Goal: Task Accomplishment & Management: Manage account settings

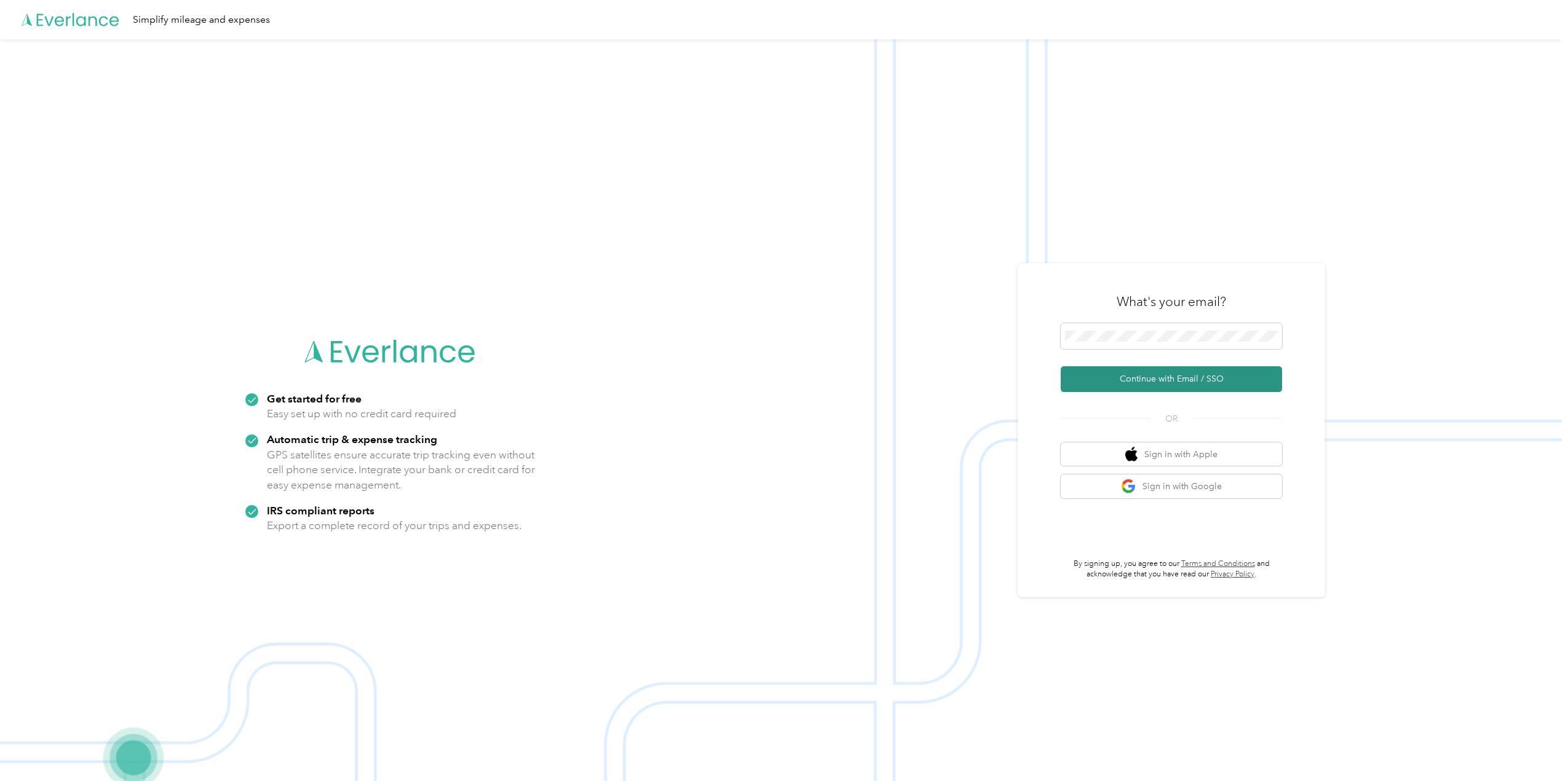
click at [1160, 381] on button "Continue with Email / SSO" at bounding box center [1171, 379] width 222 height 26
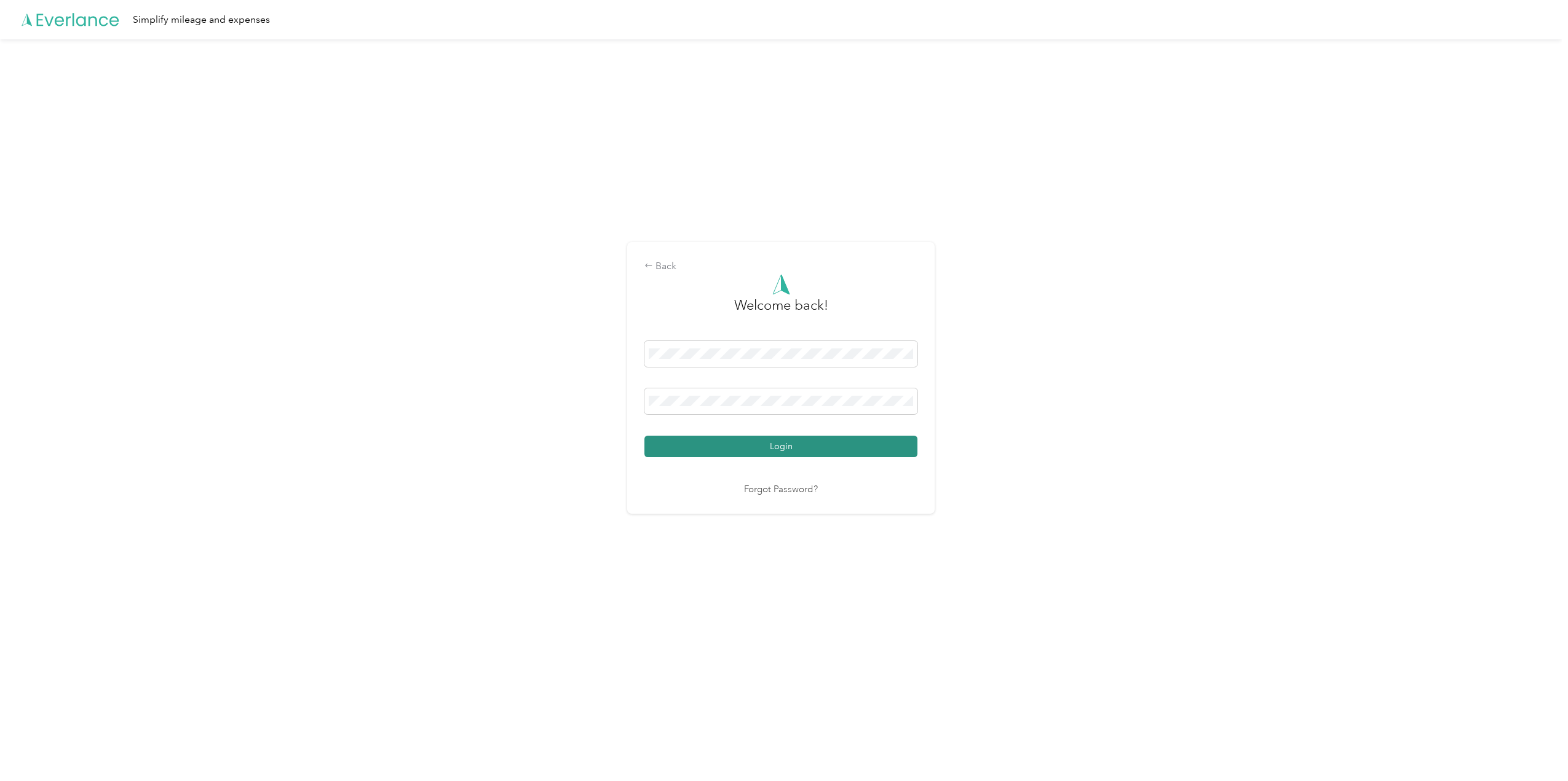
click at [788, 447] on button "Login" at bounding box center [780, 447] width 273 height 22
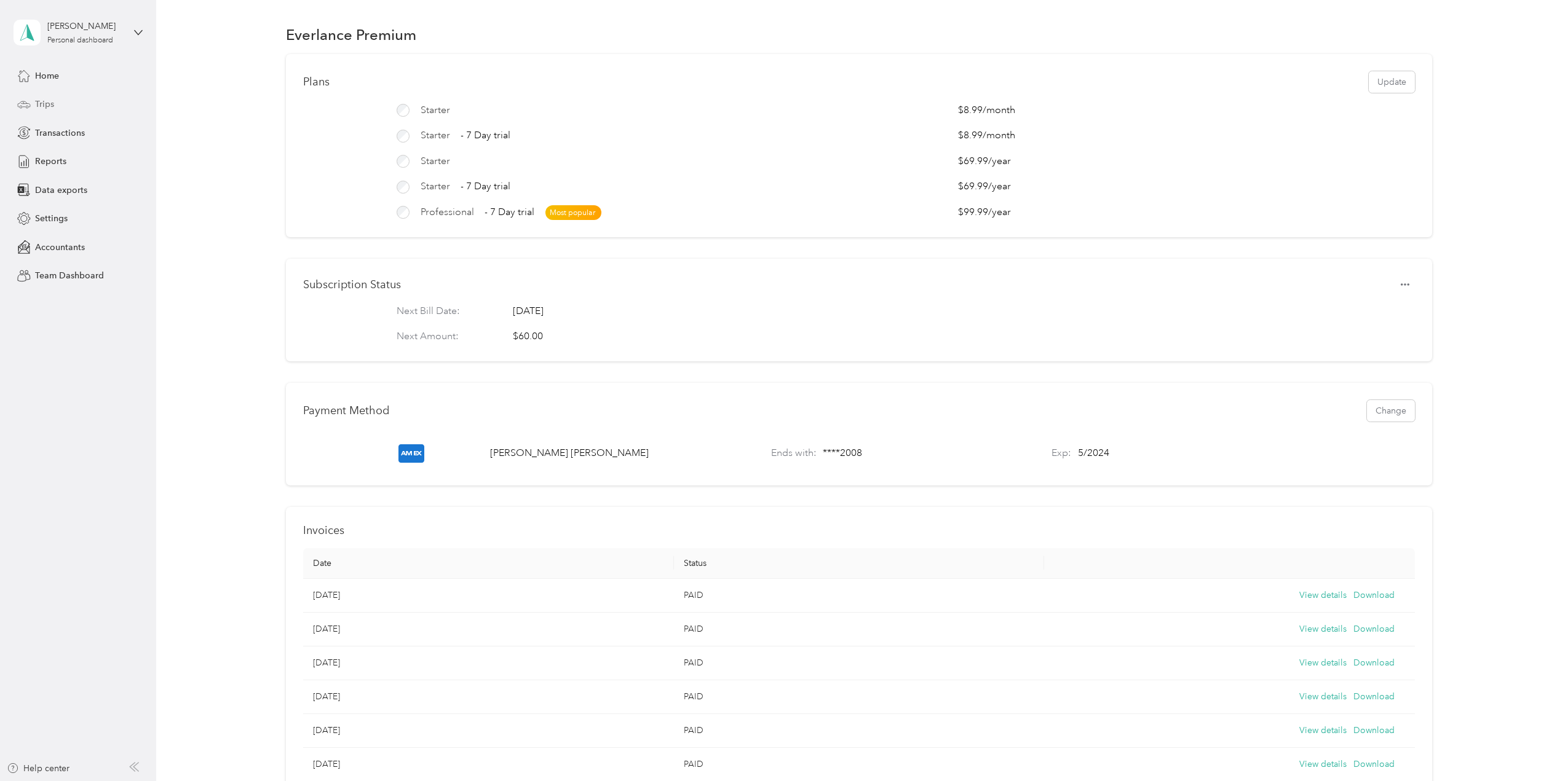
click at [73, 103] on div "Trips" at bounding box center [78, 105] width 129 height 22
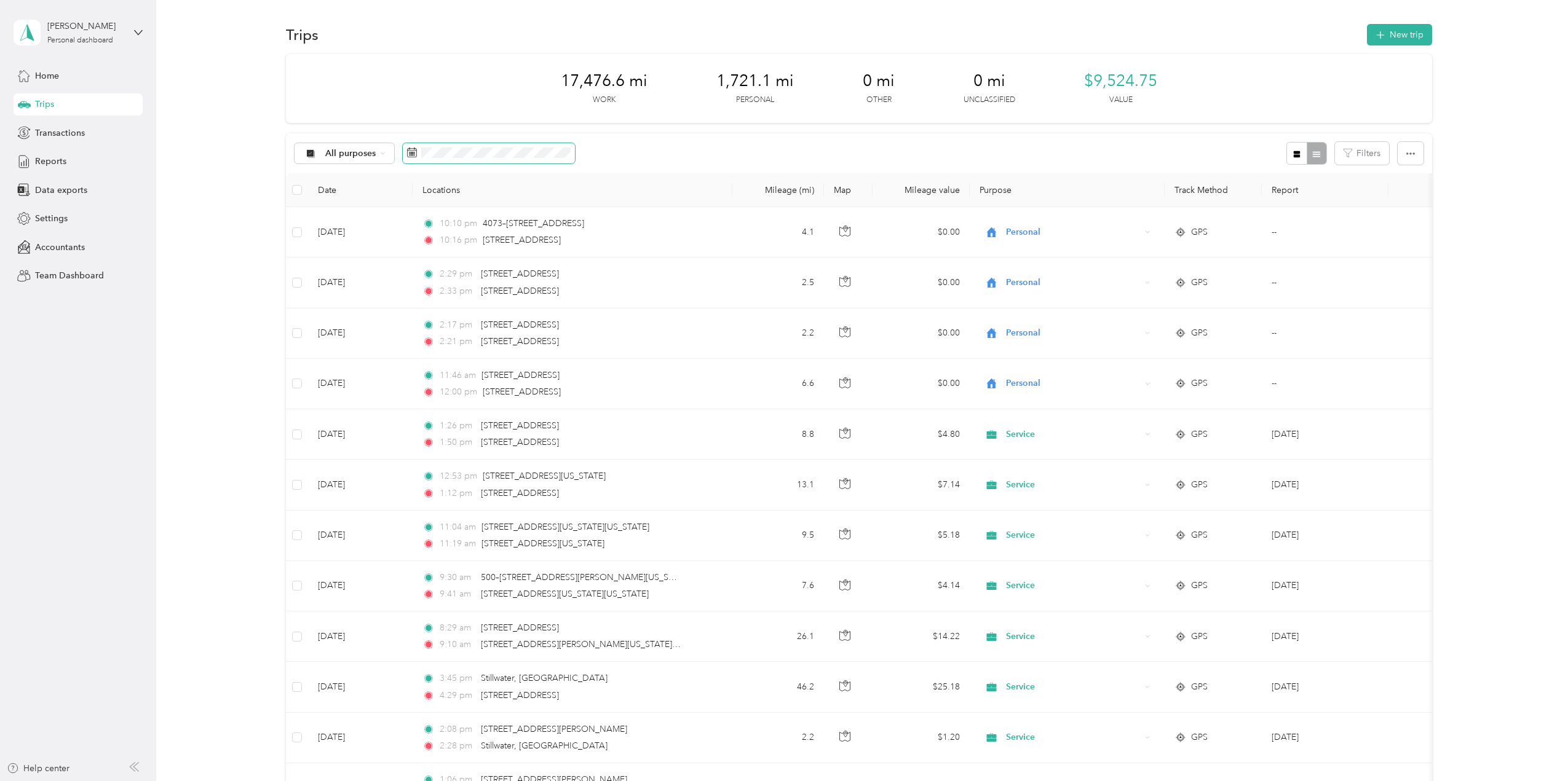
click at [560, 144] on span at bounding box center [489, 153] width 172 height 21
click at [565, 286] on button "This month" at bounding box center [574, 289] width 75 height 22
